Goal: Check status: Check status

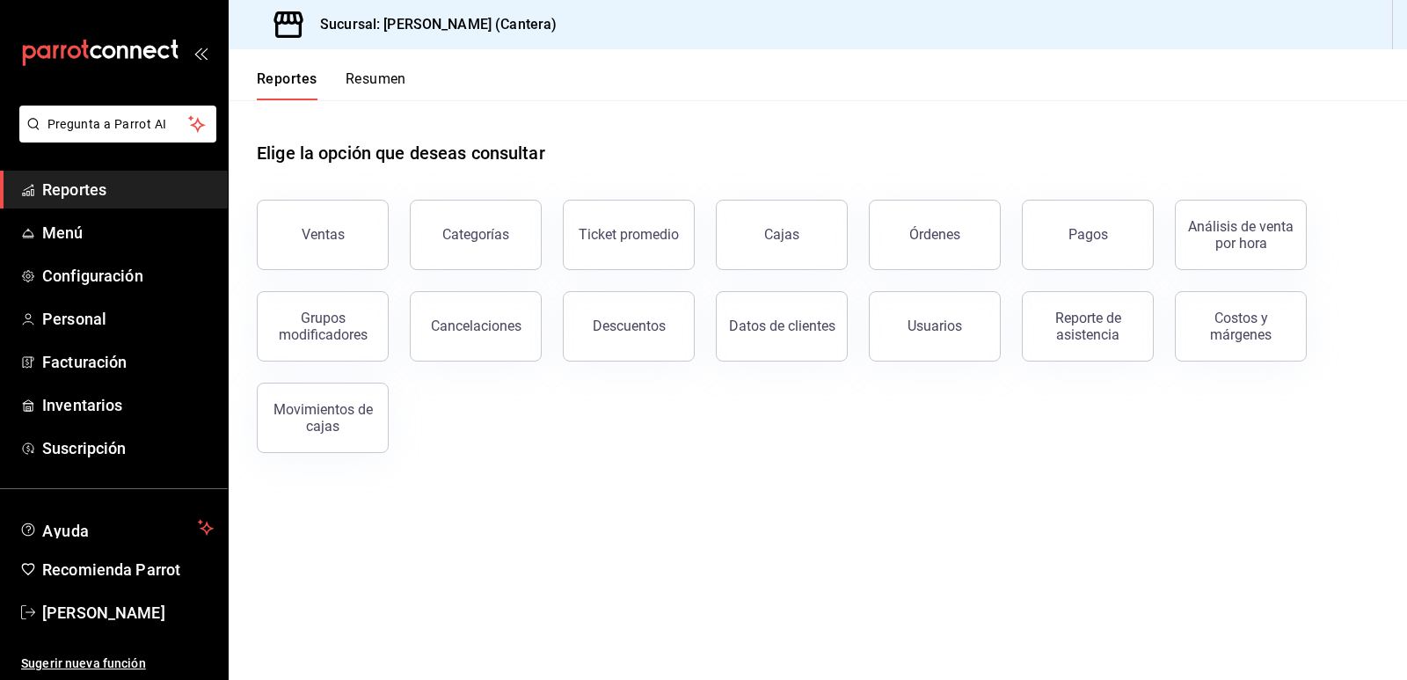
click at [314, 249] on button "Ventas" at bounding box center [323, 235] width 132 height 70
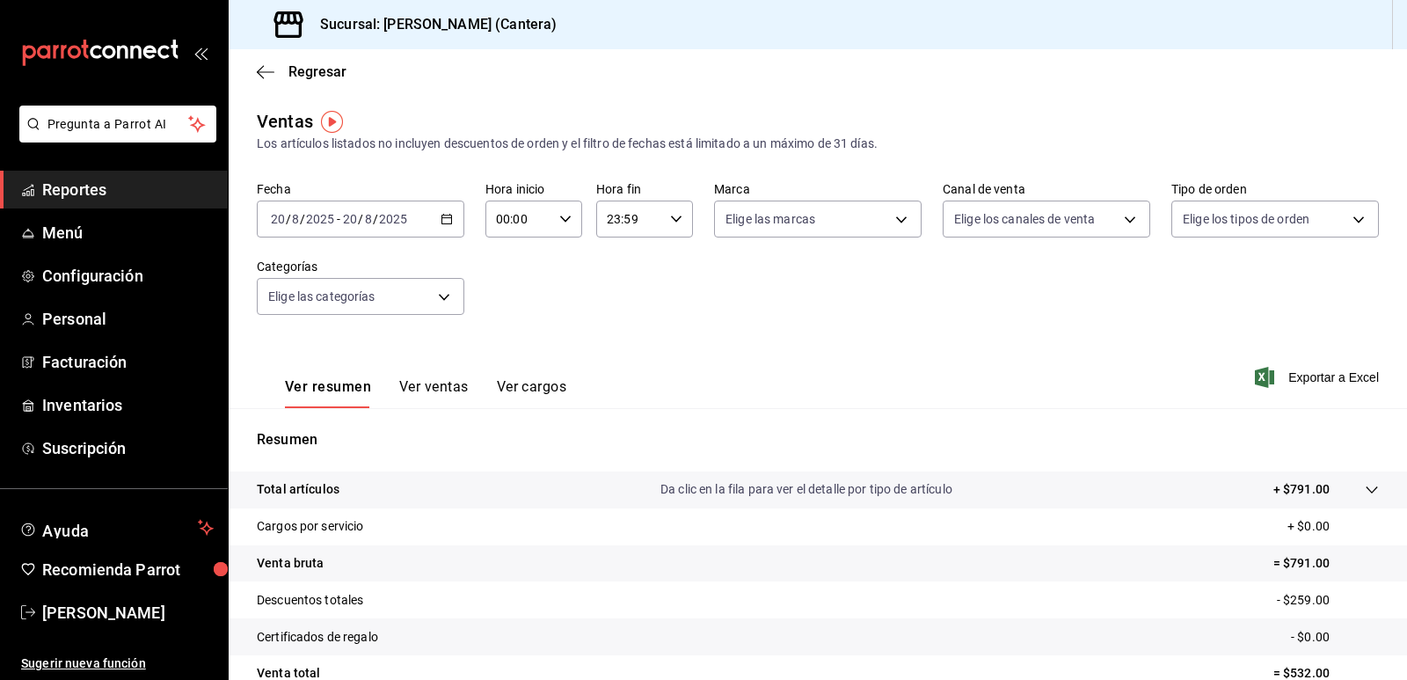
click at [449, 221] on \(Stroke\) "button" at bounding box center [446, 220] width 11 height 10
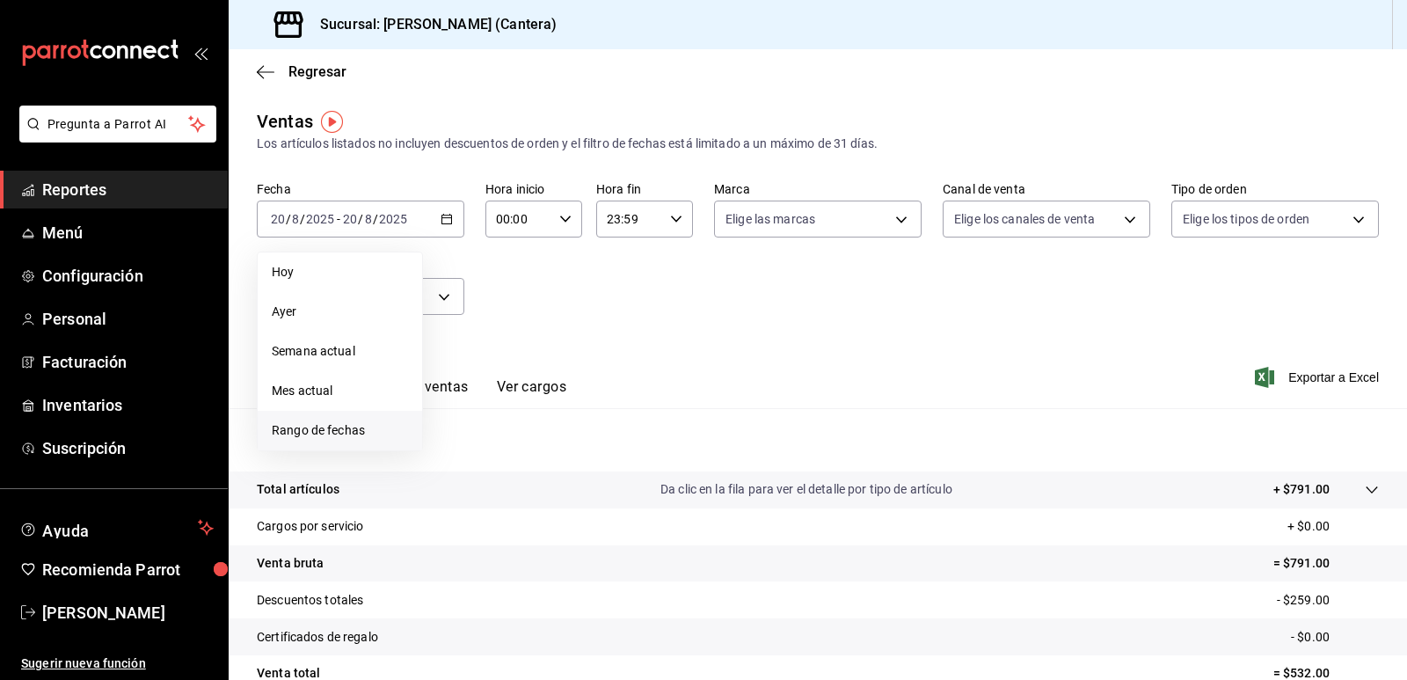
click at [317, 421] on span "Rango de fechas" at bounding box center [340, 430] width 136 height 18
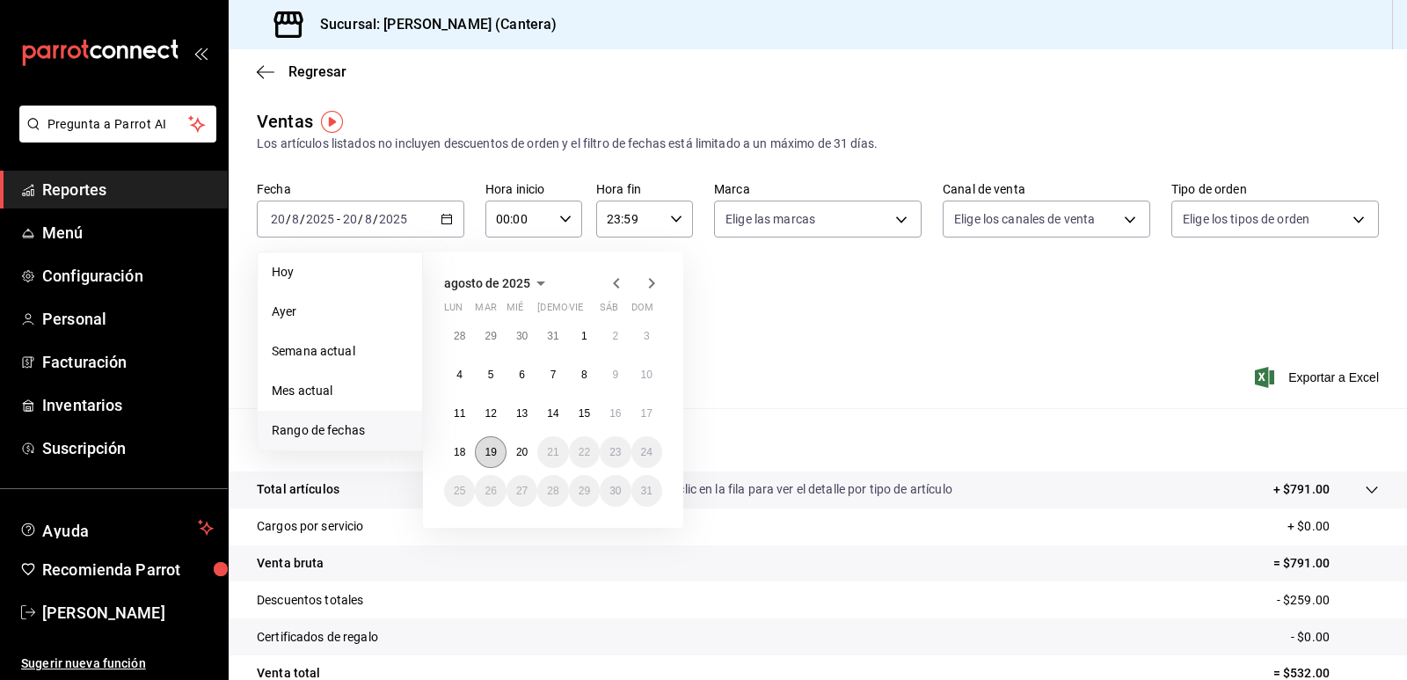
click at [495, 451] on abbr "19" at bounding box center [489, 452] width 11 height 12
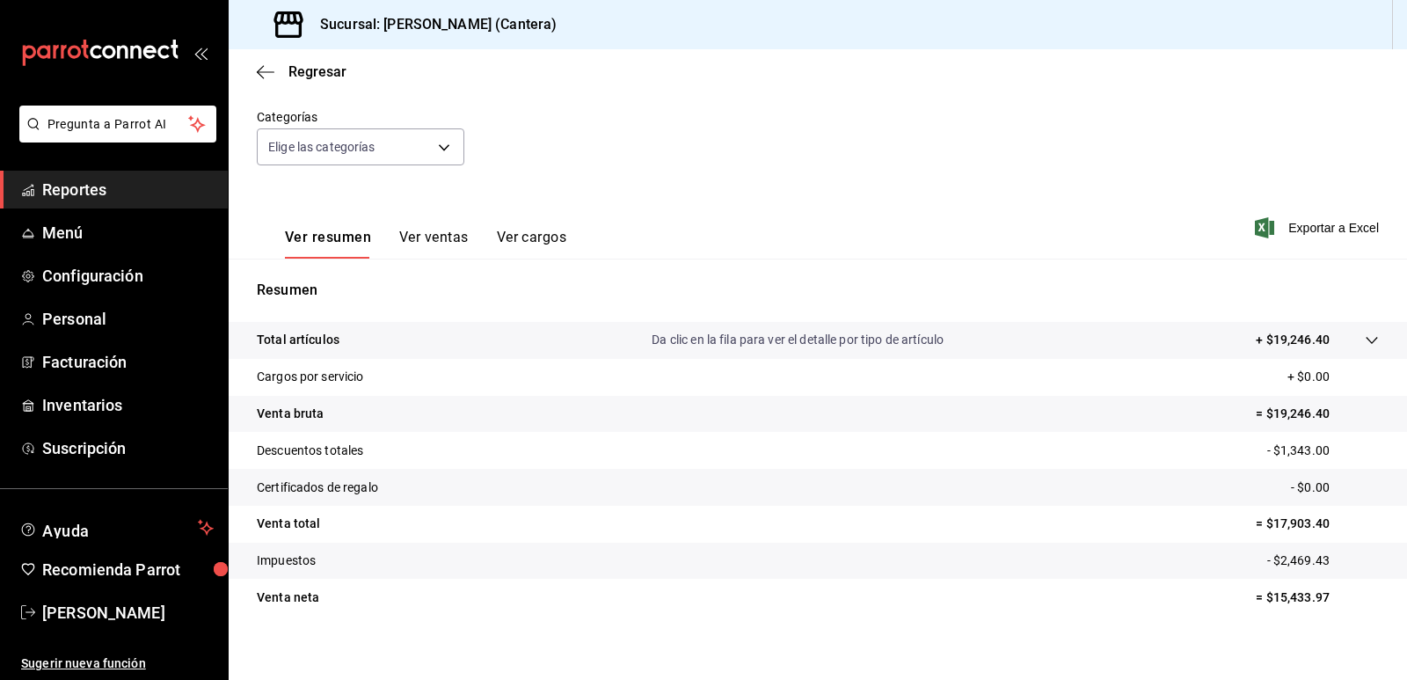
scroll to position [163, 0]
